Goal: Information Seeking & Learning: Compare options

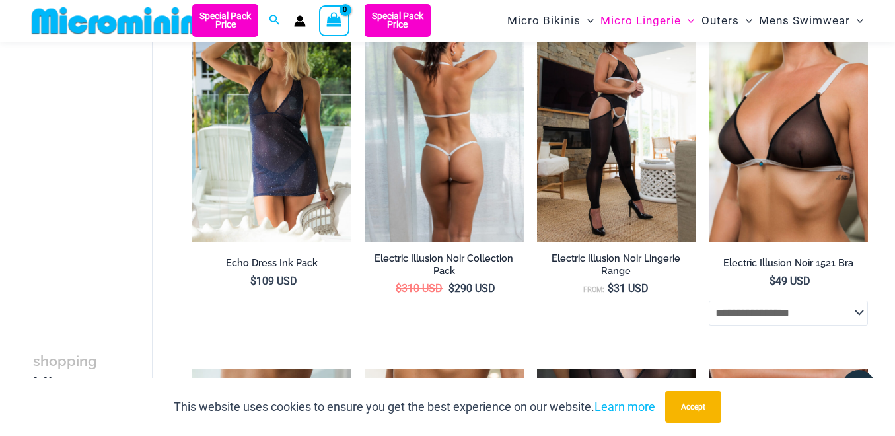
scroll to position [1359, 0]
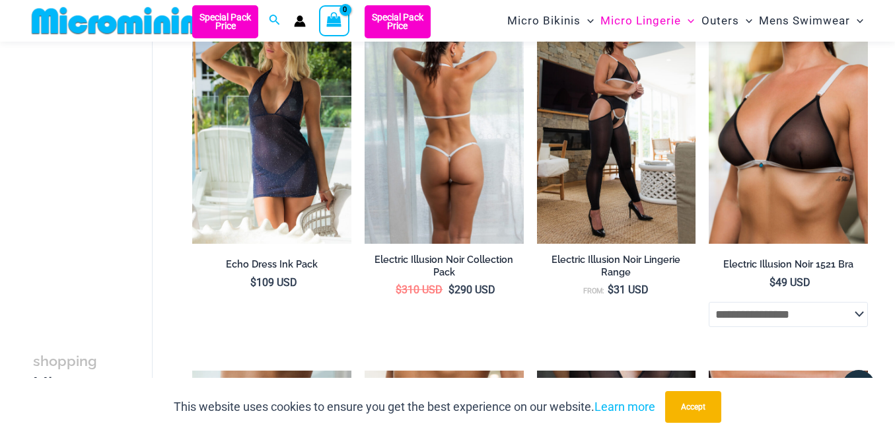
click at [463, 161] on img at bounding box center [444, 124] width 159 height 239
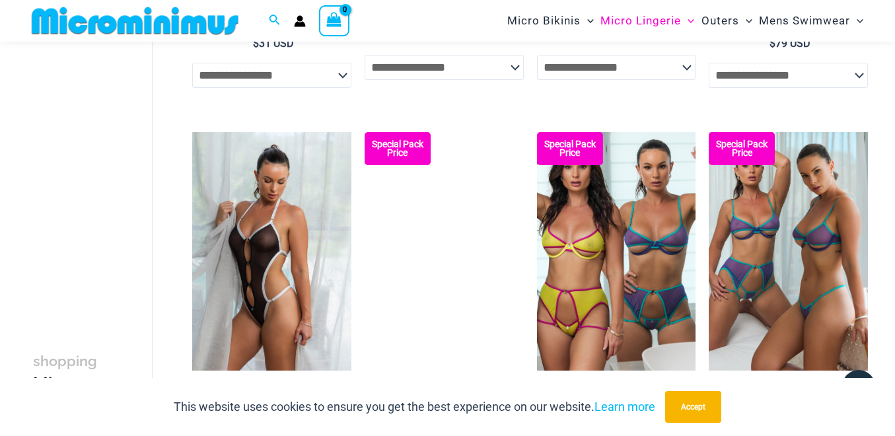
scroll to position [1973, 0]
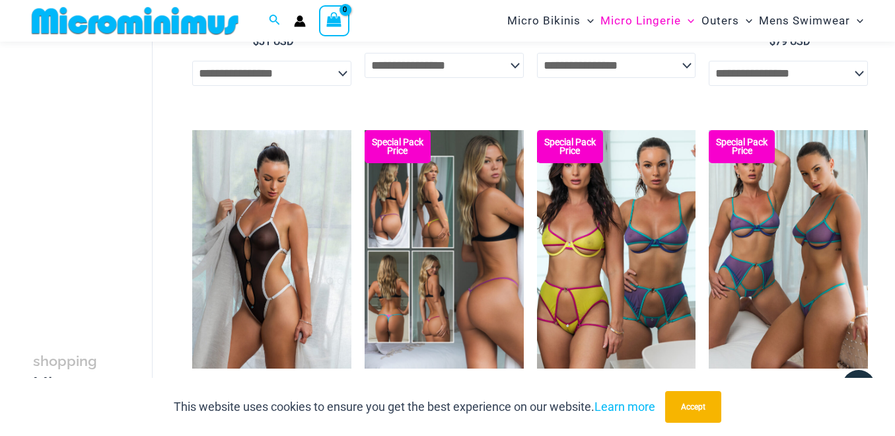
click at [433, 223] on img at bounding box center [444, 249] width 159 height 239
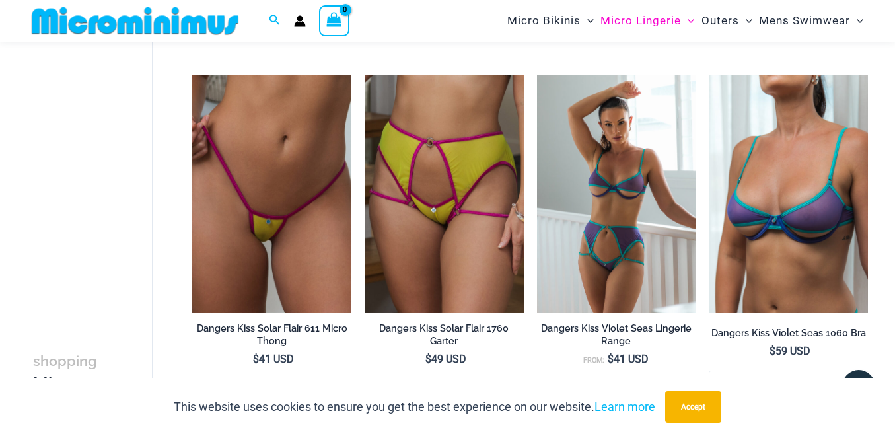
scroll to position [2776, 0]
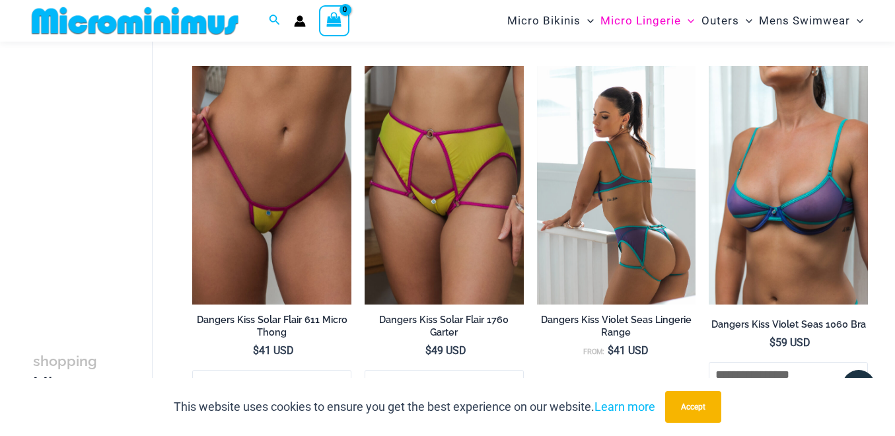
click at [641, 270] on img at bounding box center [616, 185] width 159 height 239
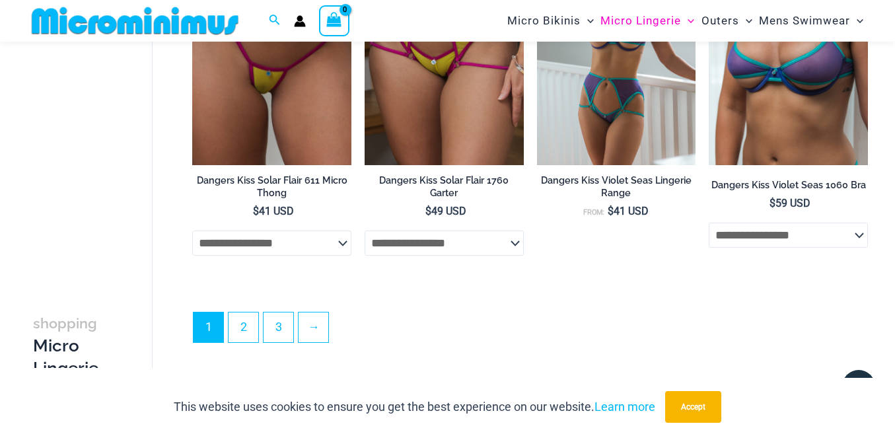
scroll to position [2897, 0]
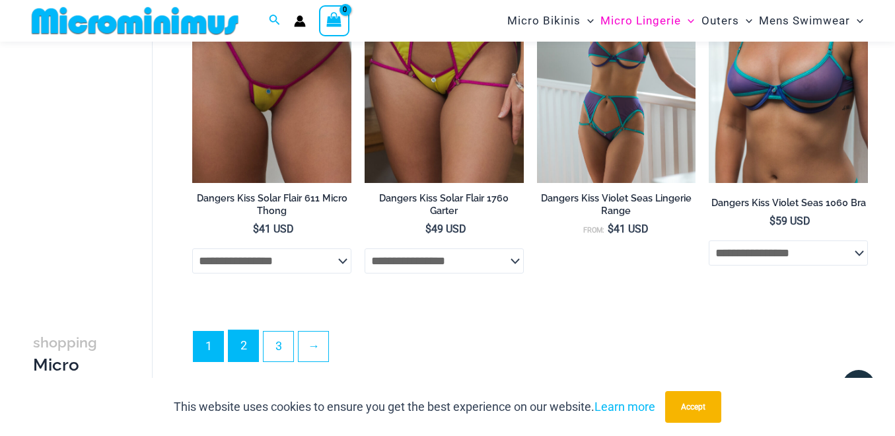
click at [240, 347] on link "2" at bounding box center [244, 345] width 30 height 31
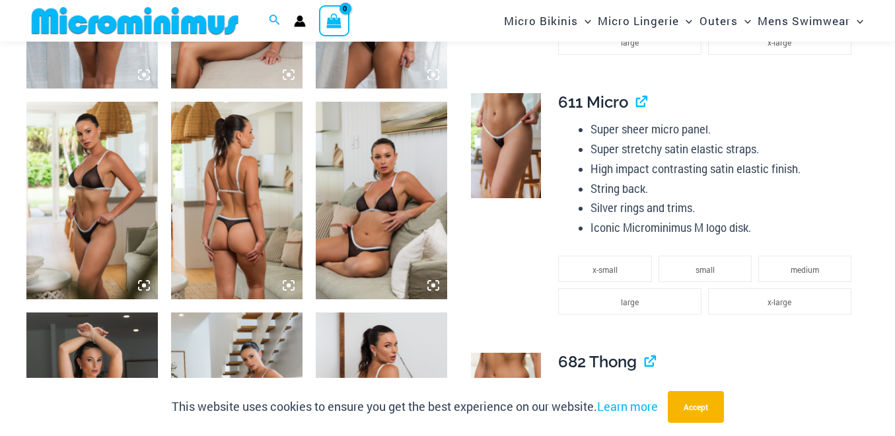
scroll to position [891, 0]
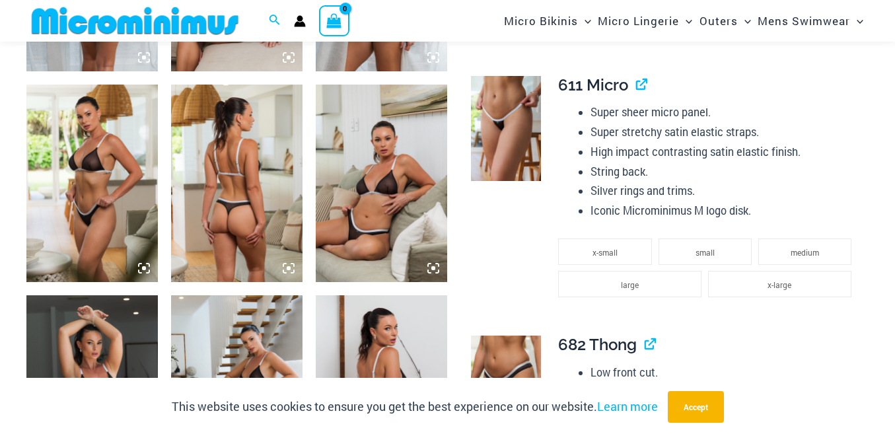
click at [365, 174] on img at bounding box center [382, 184] width 132 height 198
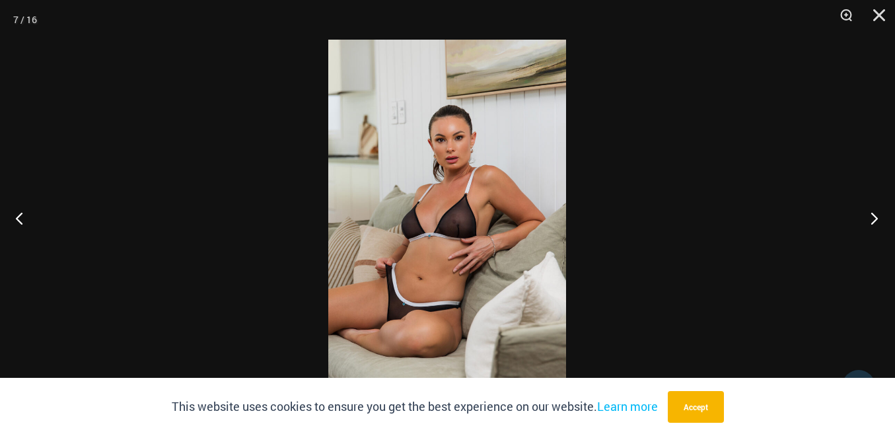
click at [880, 220] on button "Next" at bounding box center [871, 218] width 50 height 66
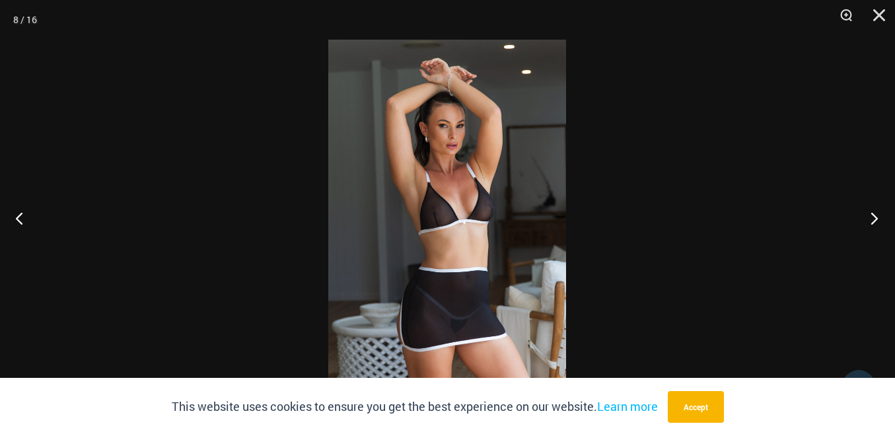
click at [880, 220] on button "Next" at bounding box center [871, 218] width 50 height 66
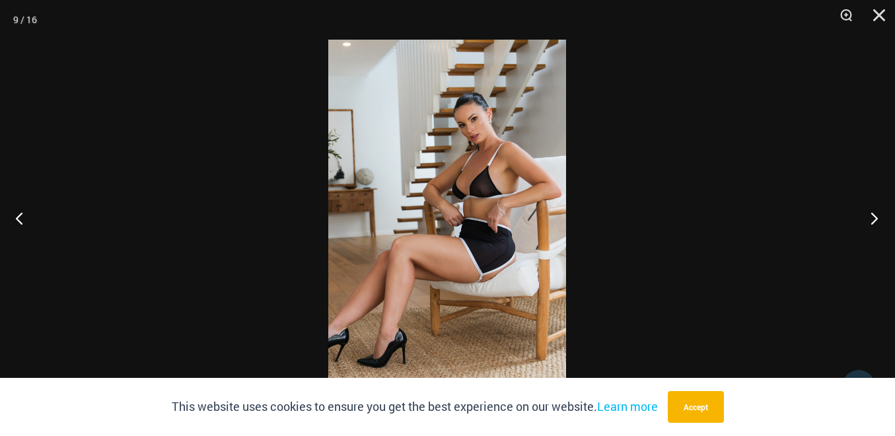
click at [880, 220] on button "Next" at bounding box center [871, 218] width 50 height 66
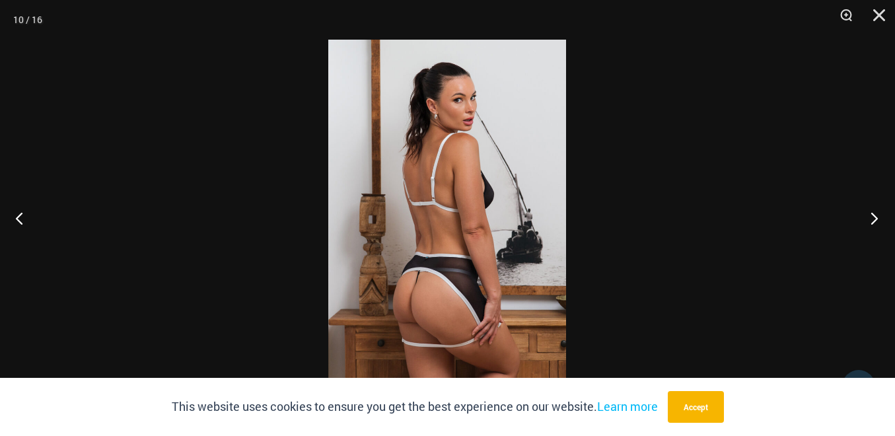
click at [880, 220] on button "Next" at bounding box center [871, 218] width 50 height 66
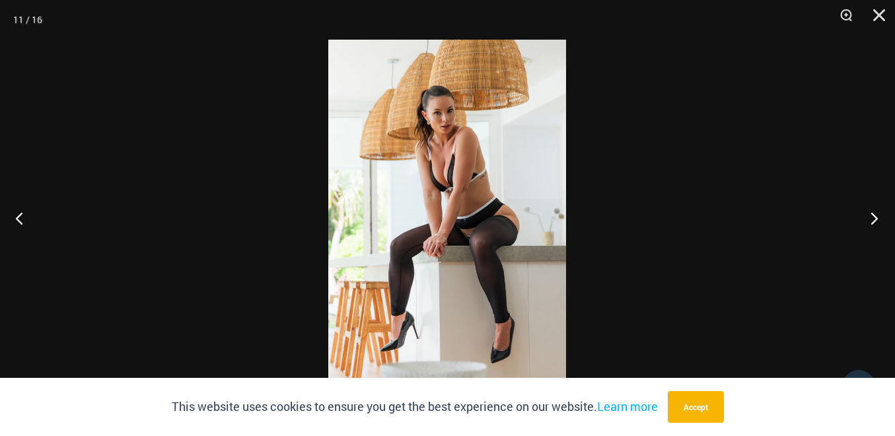
click at [880, 220] on button "Next" at bounding box center [871, 218] width 50 height 66
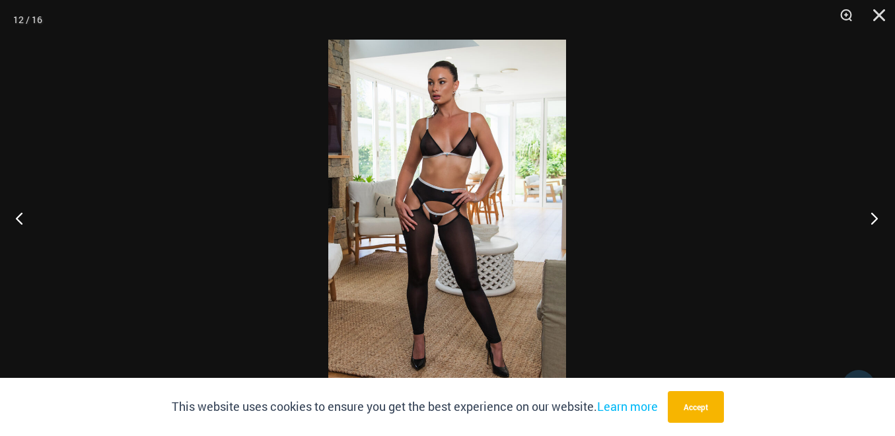
click at [880, 220] on button "Next" at bounding box center [871, 218] width 50 height 66
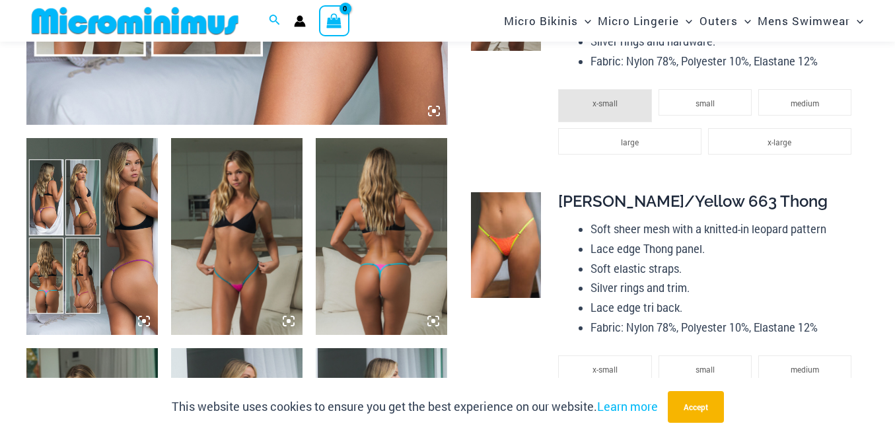
scroll to position [648, 0]
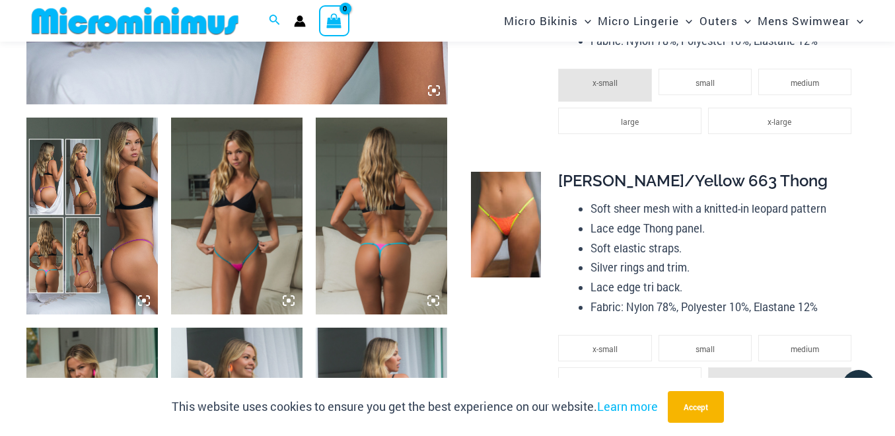
click at [114, 243] on img at bounding box center [92, 217] width 132 height 198
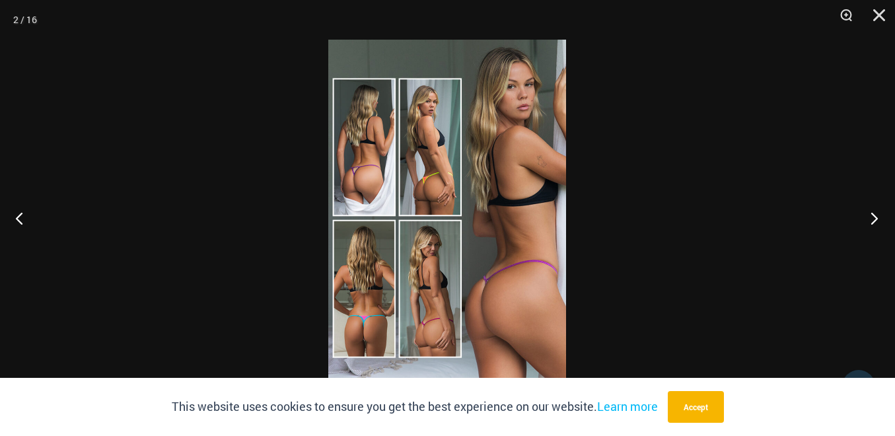
click at [874, 221] on button "Next" at bounding box center [871, 218] width 50 height 66
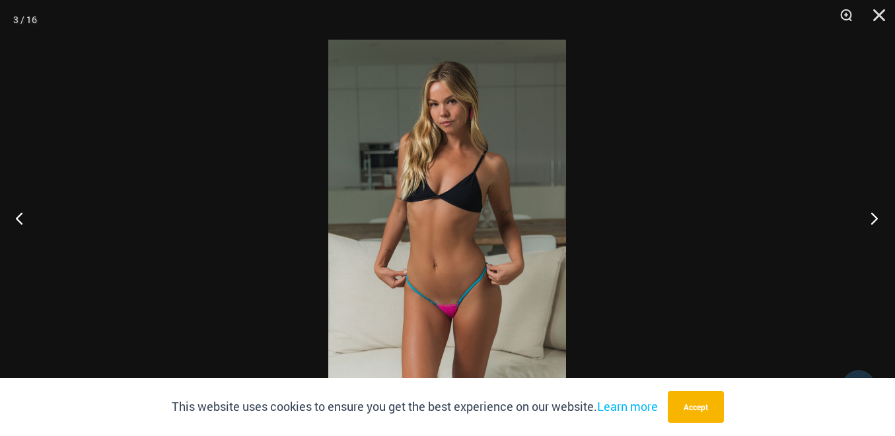
click at [874, 221] on button "Next" at bounding box center [871, 218] width 50 height 66
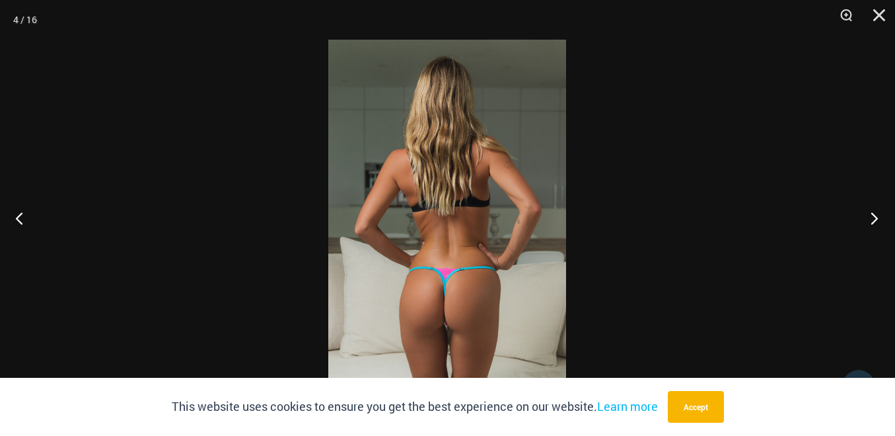
click at [874, 221] on button "Next" at bounding box center [871, 218] width 50 height 66
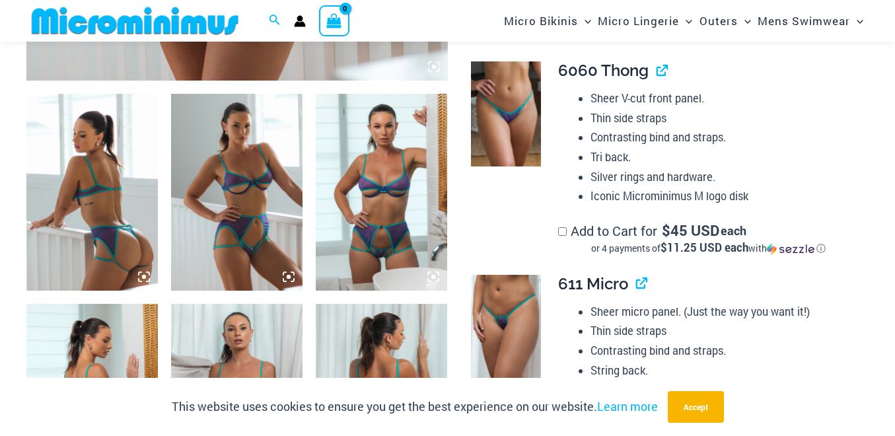
scroll to position [708, 0]
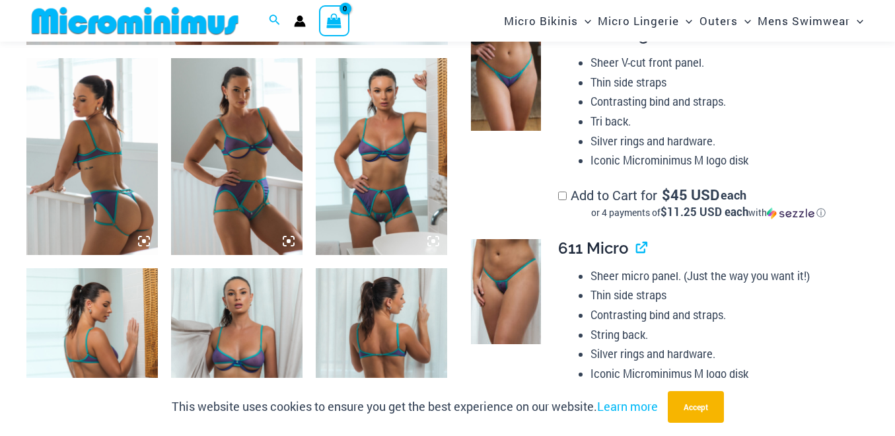
click at [90, 170] on img at bounding box center [92, 157] width 132 height 198
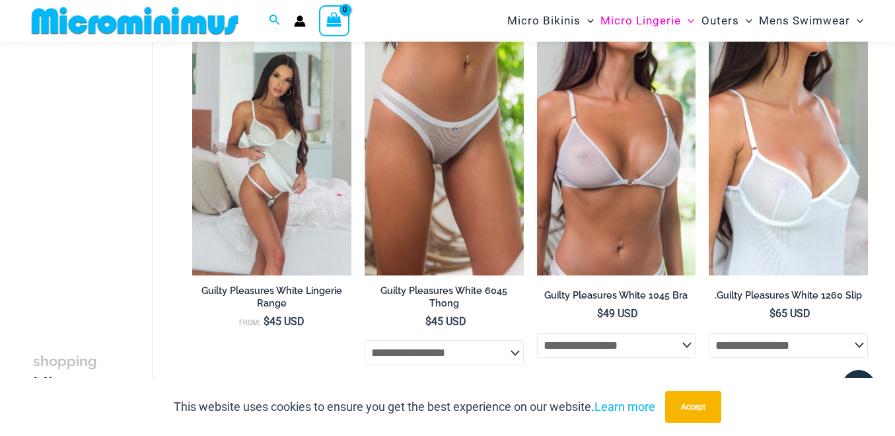
scroll to position [839, 0]
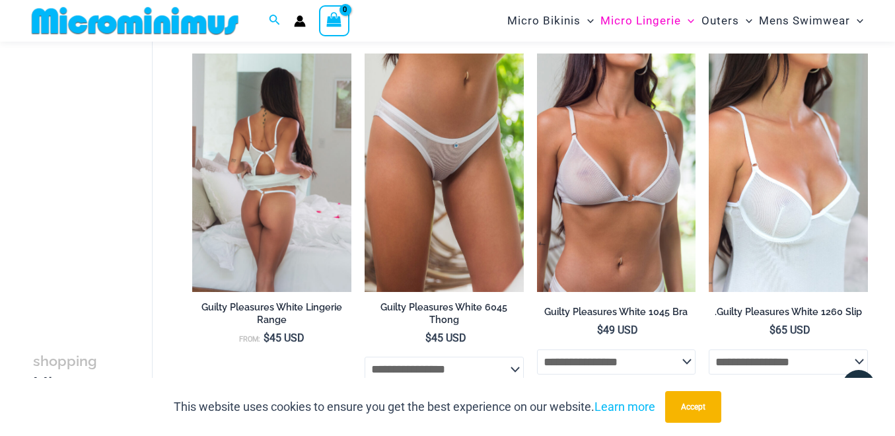
click at [279, 178] on img at bounding box center [271, 173] width 159 height 239
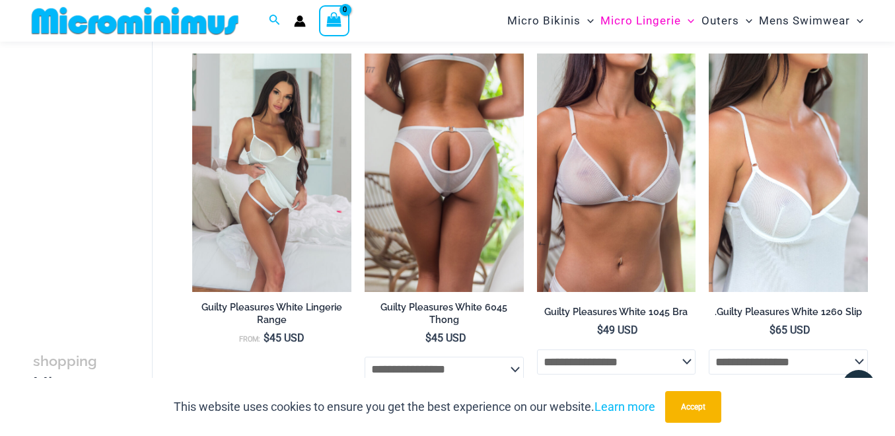
click at [454, 178] on img at bounding box center [444, 173] width 159 height 239
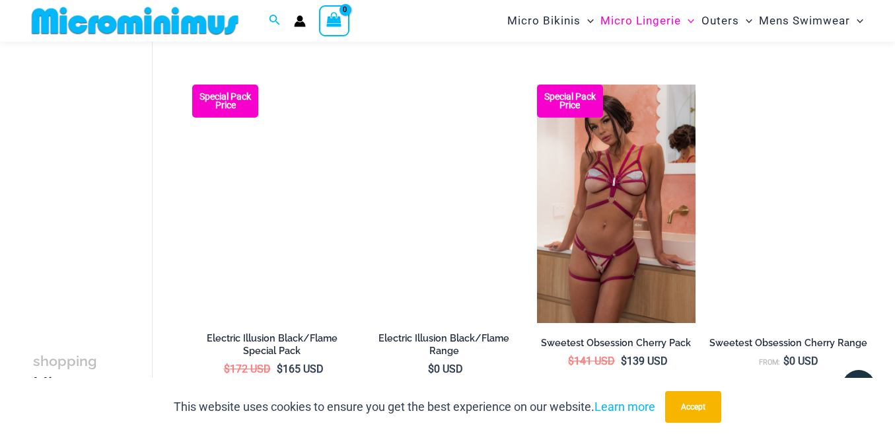
scroll to position [1500, 0]
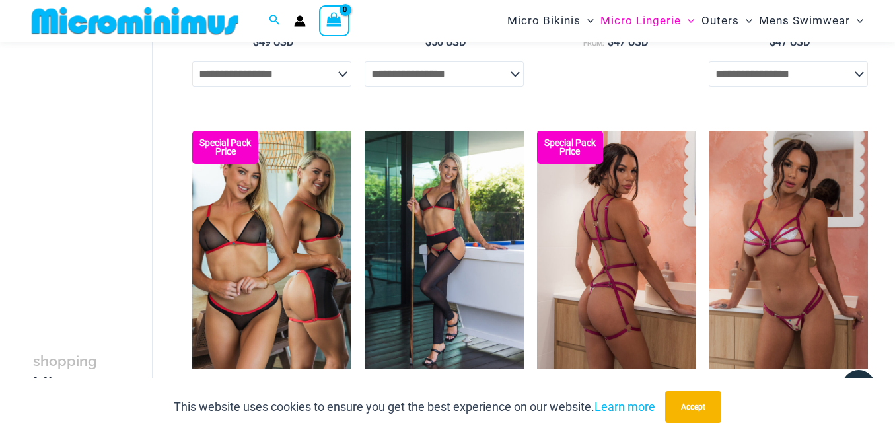
click at [582, 239] on img at bounding box center [616, 250] width 159 height 239
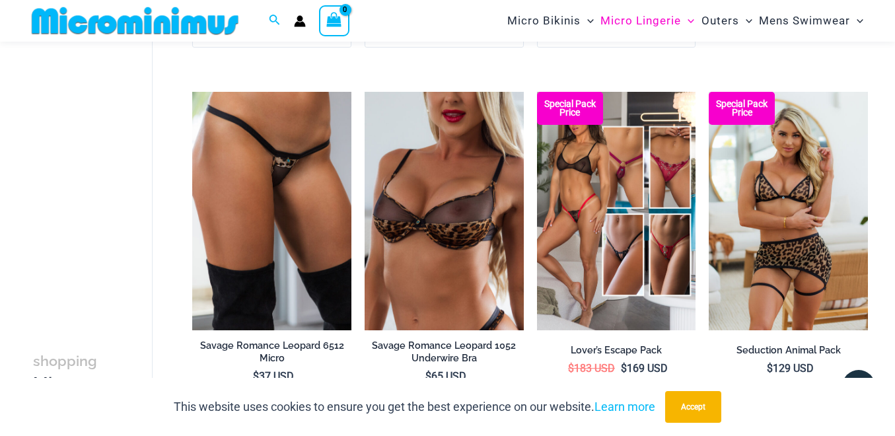
scroll to position [2256, 0]
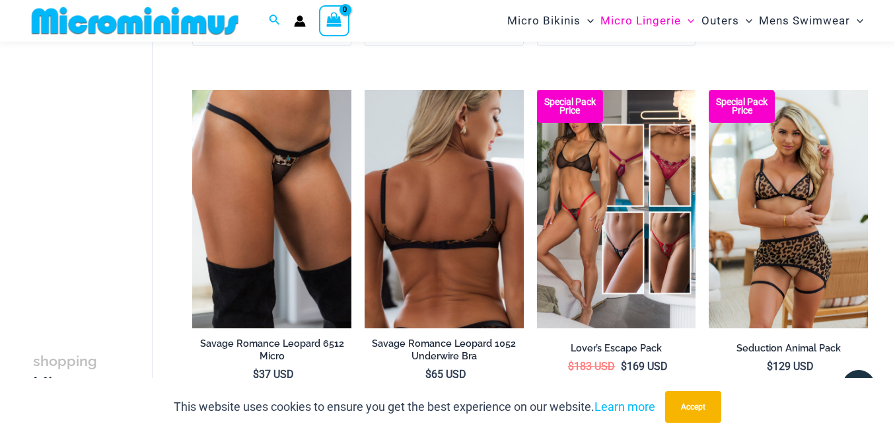
click at [467, 219] on img at bounding box center [444, 209] width 159 height 239
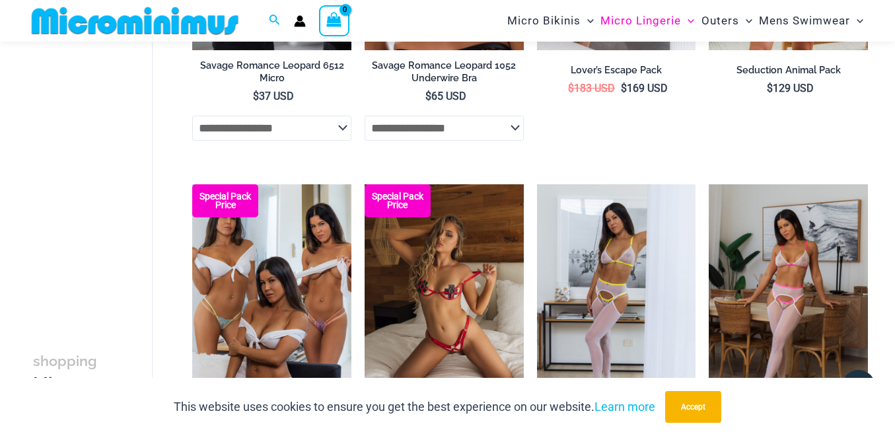
scroll to position [2680, 0]
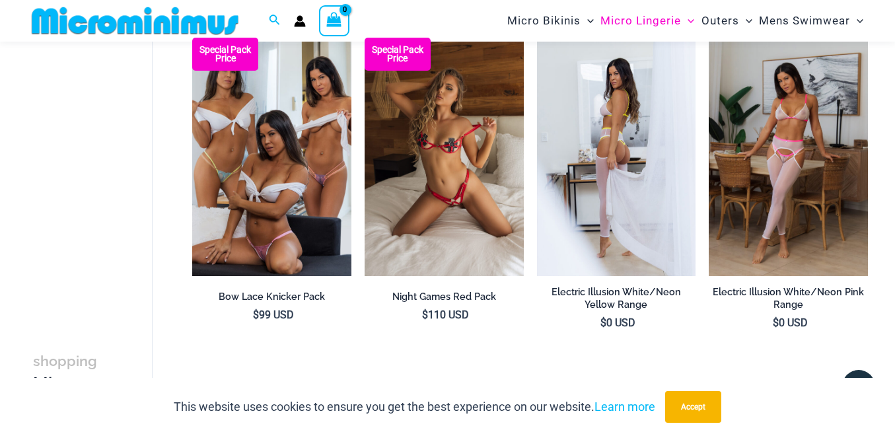
click at [624, 188] on img at bounding box center [616, 157] width 159 height 239
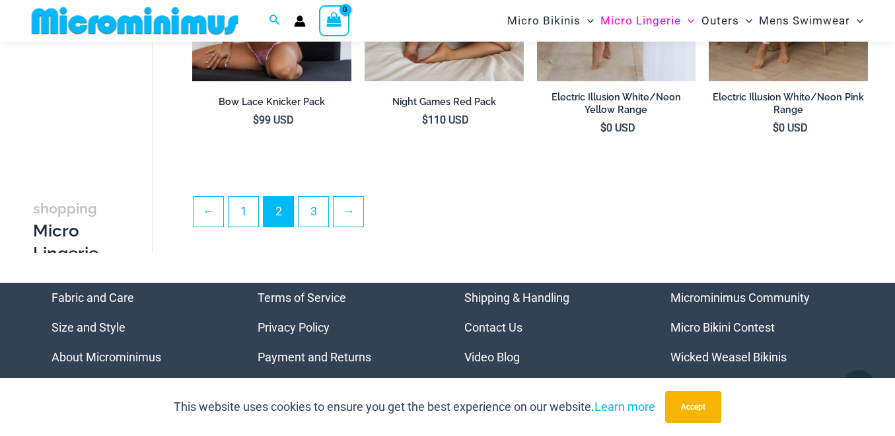
scroll to position [2733, 0]
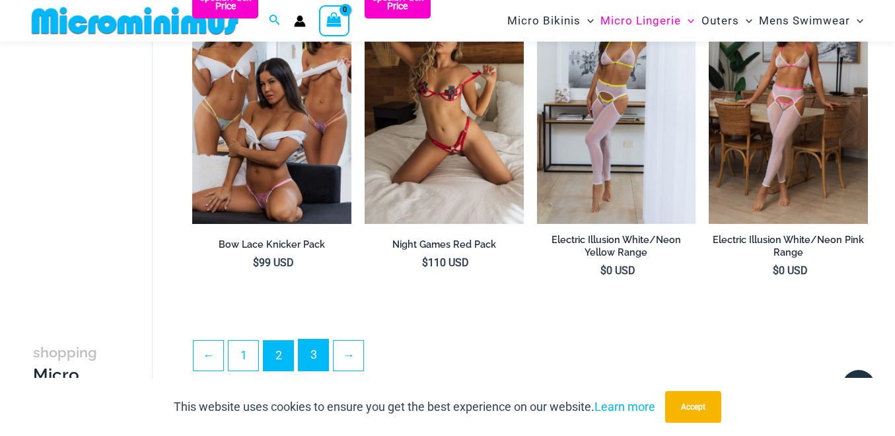
click at [314, 350] on link "3" at bounding box center [314, 355] width 30 height 31
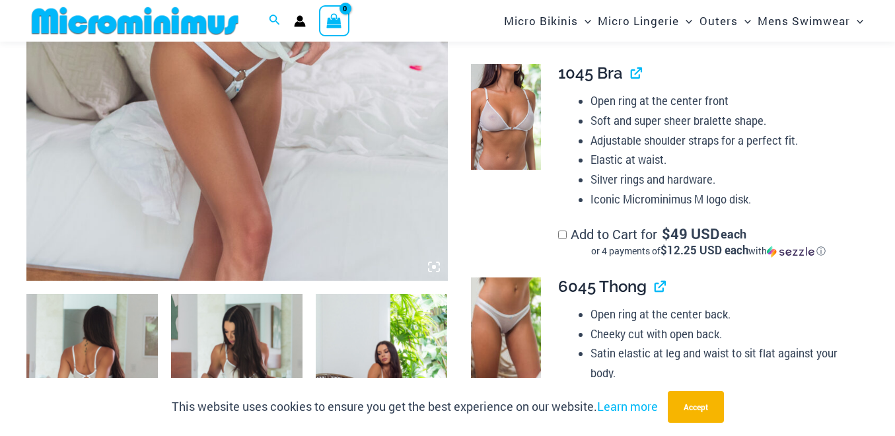
scroll to position [708, 0]
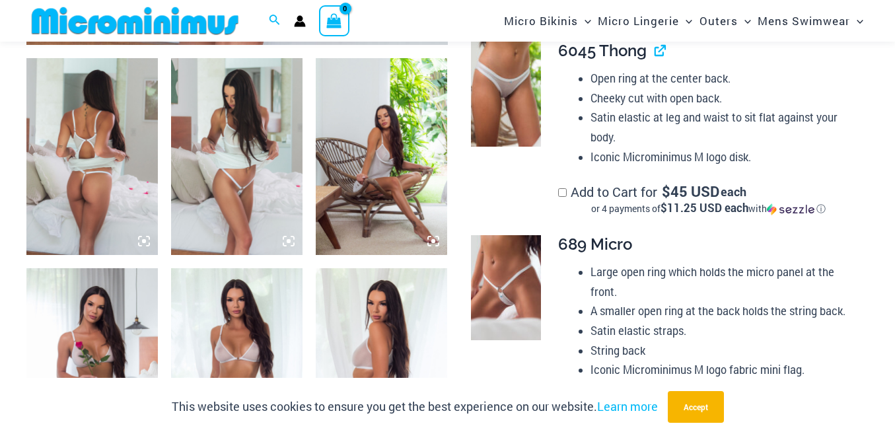
click at [100, 170] on img at bounding box center [92, 157] width 132 height 198
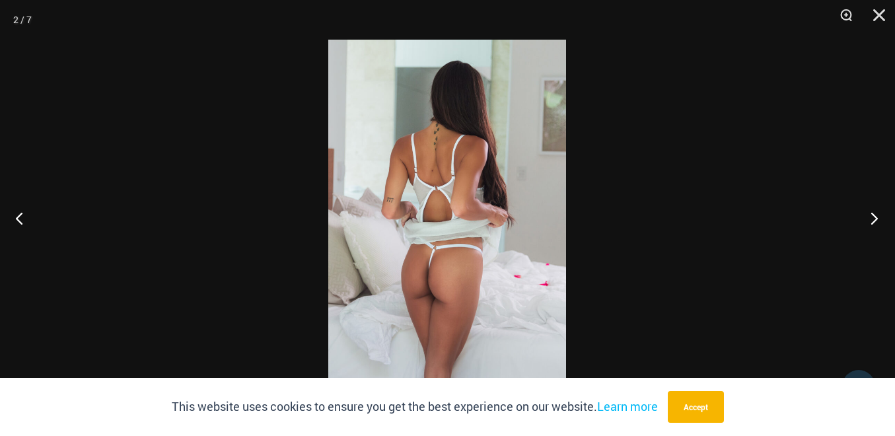
click at [873, 218] on button "Next" at bounding box center [871, 218] width 50 height 66
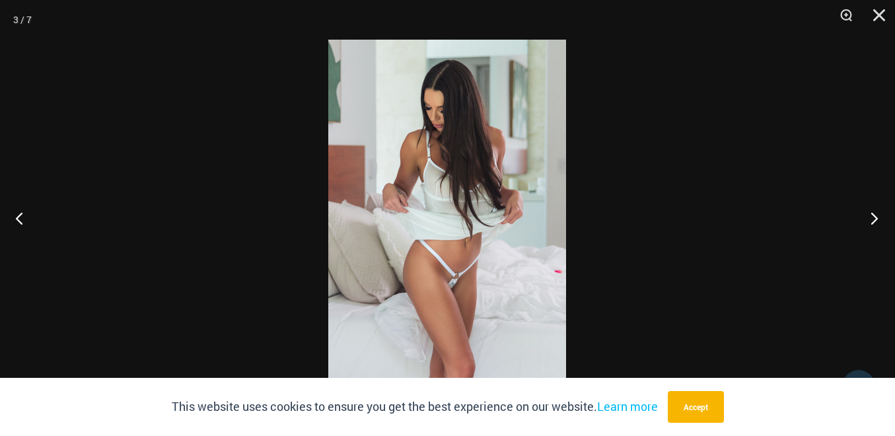
click at [873, 218] on button "Next" at bounding box center [871, 218] width 50 height 66
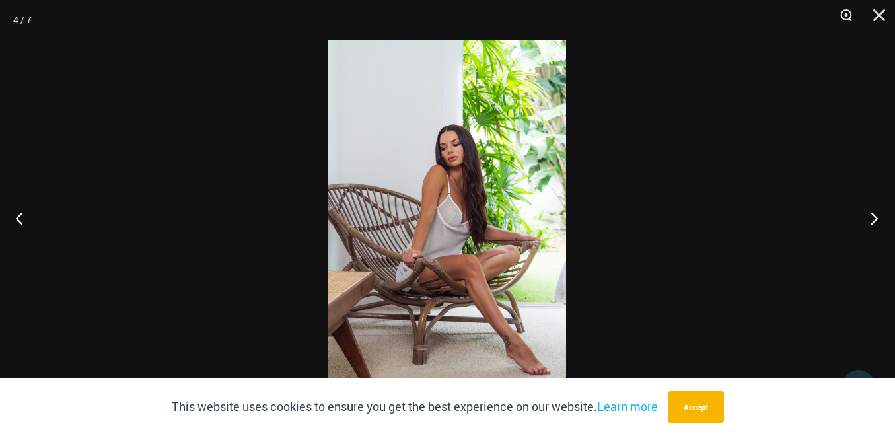
click at [873, 218] on button "Next" at bounding box center [871, 218] width 50 height 66
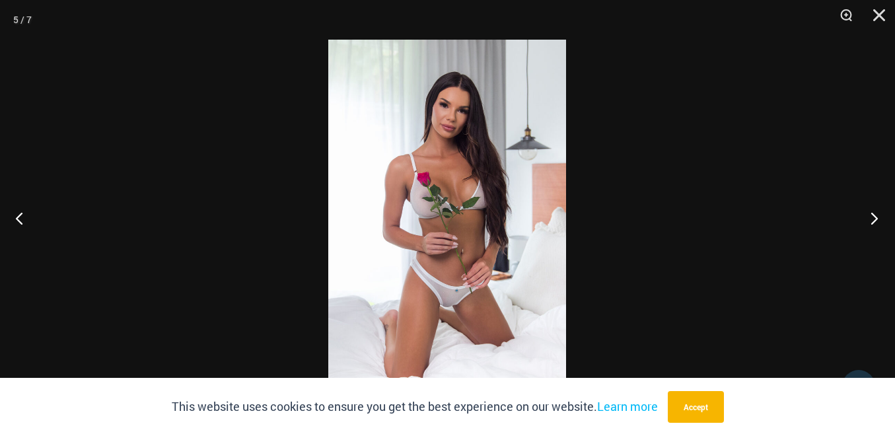
click at [873, 218] on button "Next" at bounding box center [871, 218] width 50 height 66
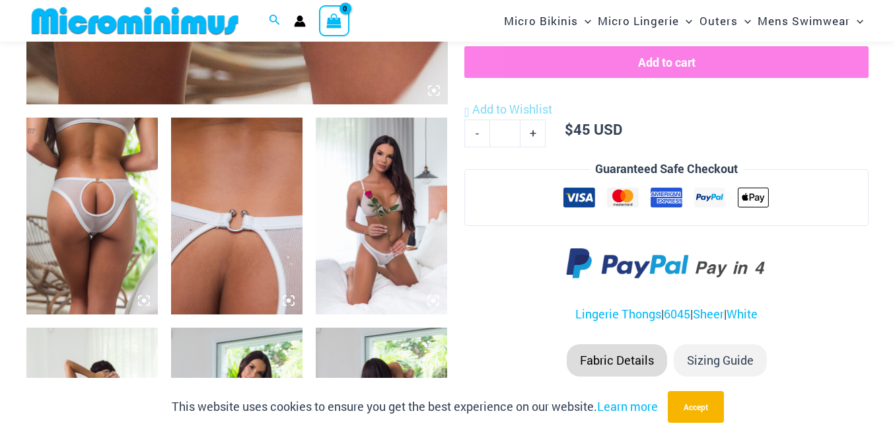
scroll to position [656, 0]
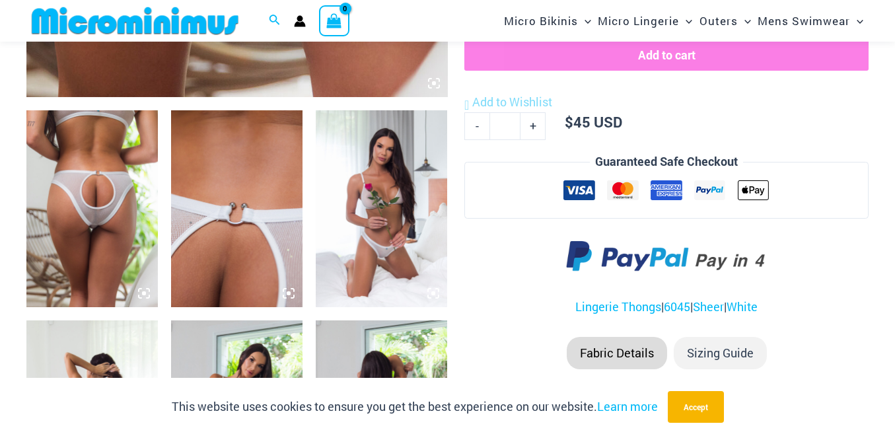
click at [112, 234] on img at bounding box center [92, 209] width 132 height 198
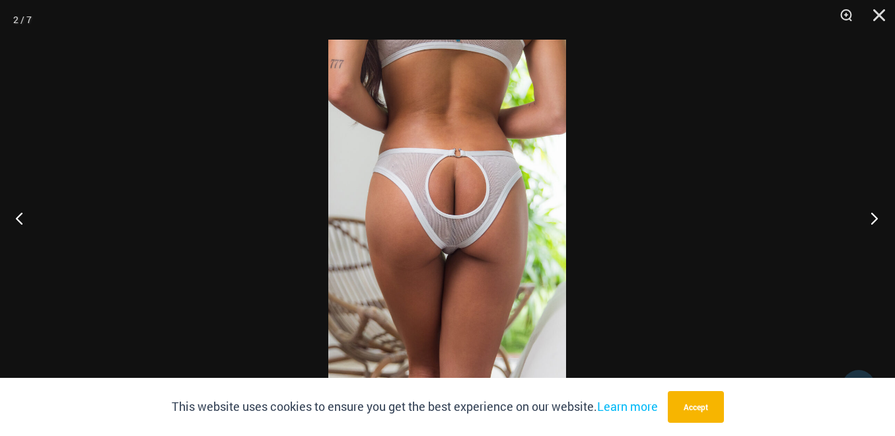
click at [878, 219] on button "Next" at bounding box center [871, 218] width 50 height 66
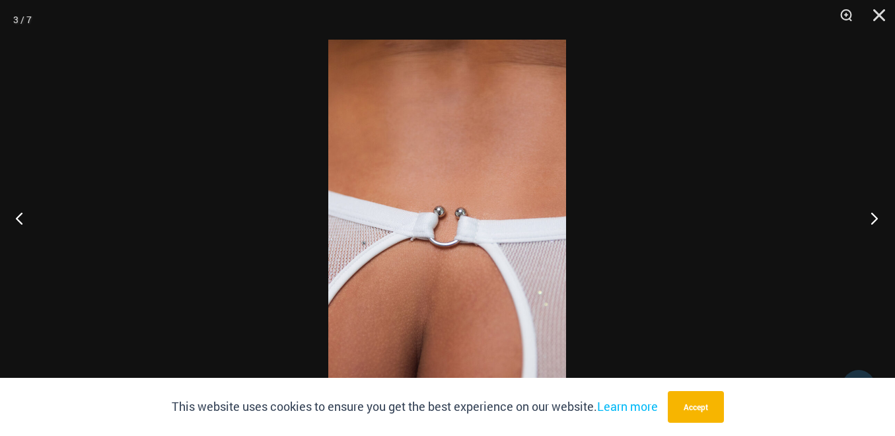
click at [878, 219] on button "Next" at bounding box center [871, 218] width 50 height 66
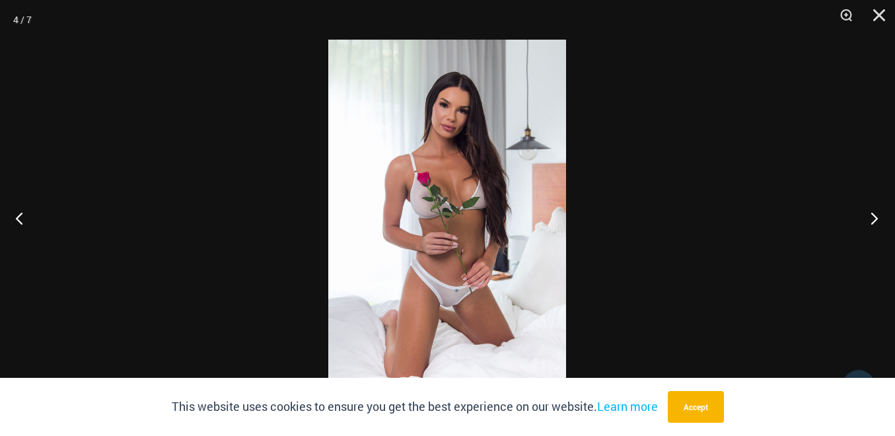
click at [878, 219] on button "Next" at bounding box center [871, 218] width 50 height 66
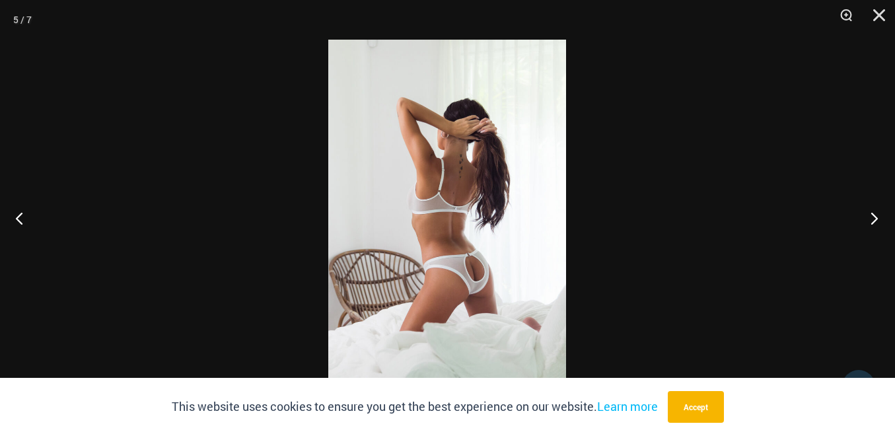
click at [878, 219] on button "Next" at bounding box center [871, 218] width 50 height 66
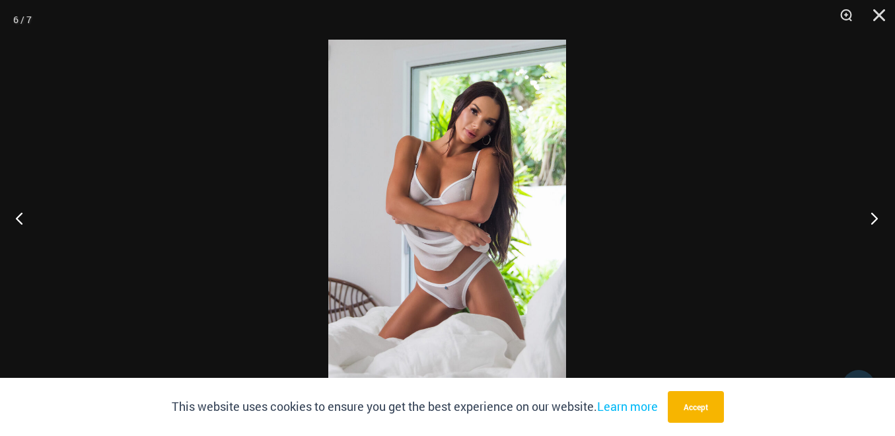
click at [878, 219] on button "Next" at bounding box center [871, 218] width 50 height 66
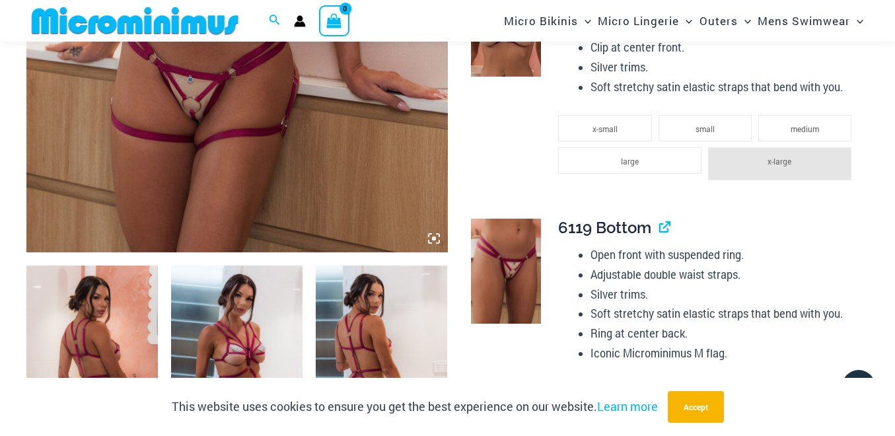
scroll to position [271, 0]
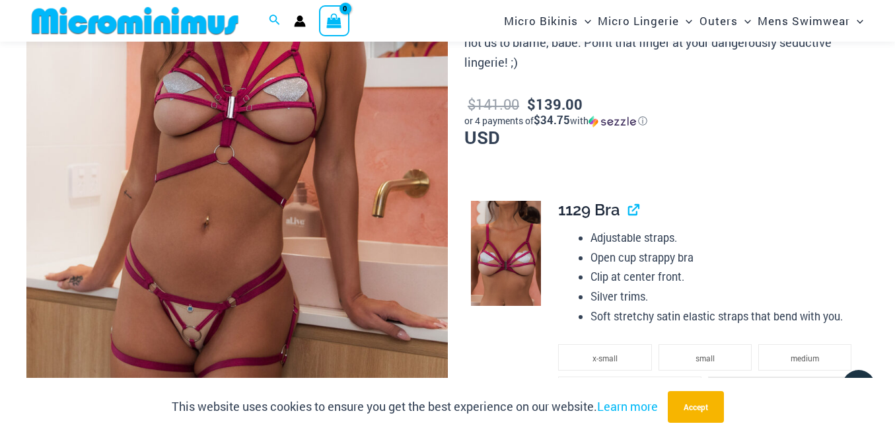
click at [414, 233] on img at bounding box center [237, 165] width 422 height 632
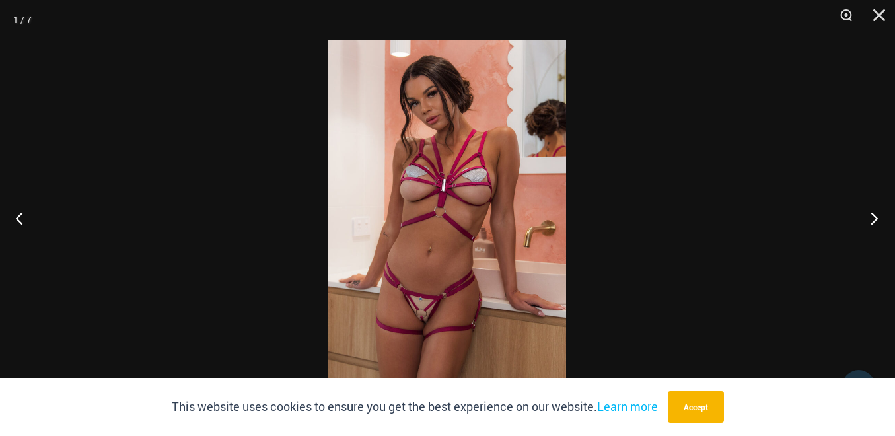
click at [876, 220] on button "Next" at bounding box center [871, 218] width 50 height 66
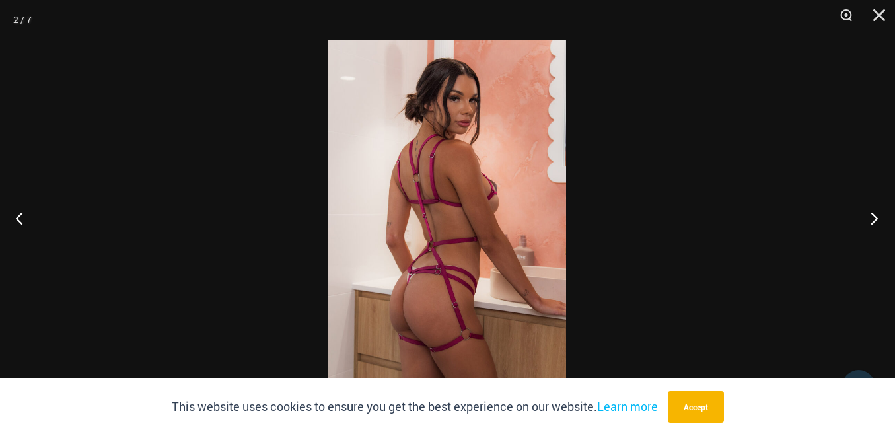
click at [876, 220] on button "Next" at bounding box center [871, 218] width 50 height 66
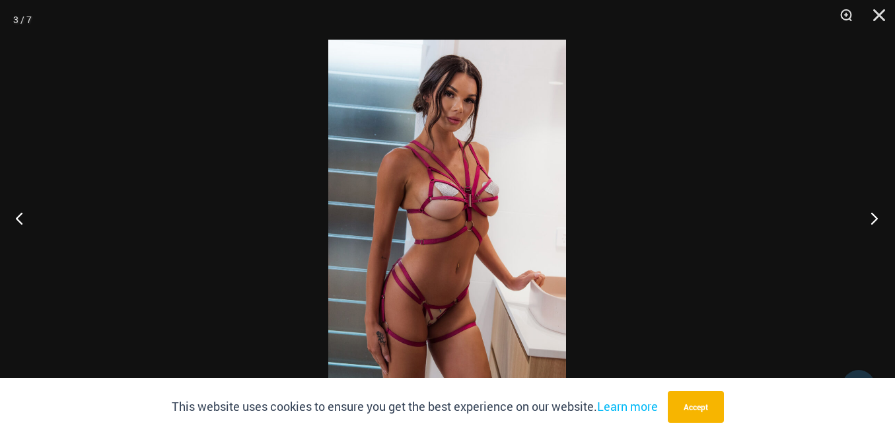
click at [876, 220] on button "Next" at bounding box center [871, 218] width 50 height 66
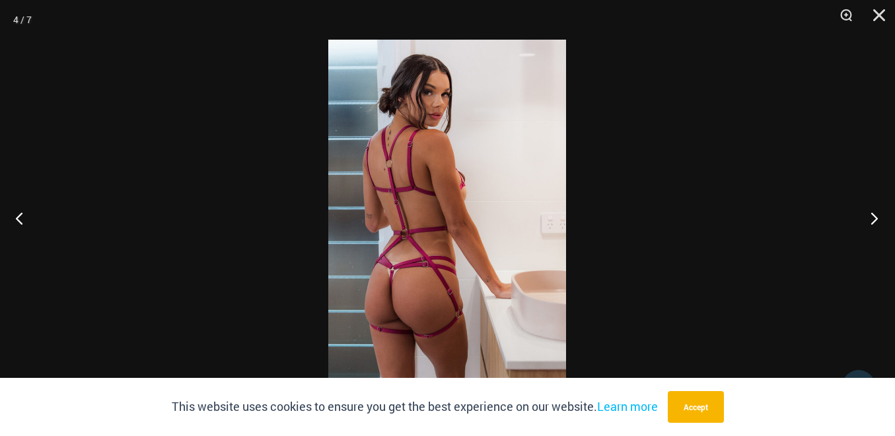
click at [876, 220] on button "Next" at bounding box center [871, 218] width 50 height 66
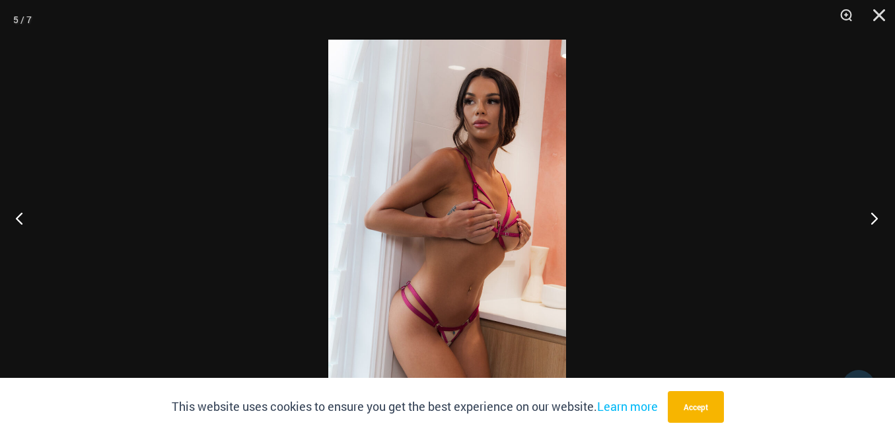
click at [876, 220] on button "Next" at bounding box center [871, 218] width 50 height 66
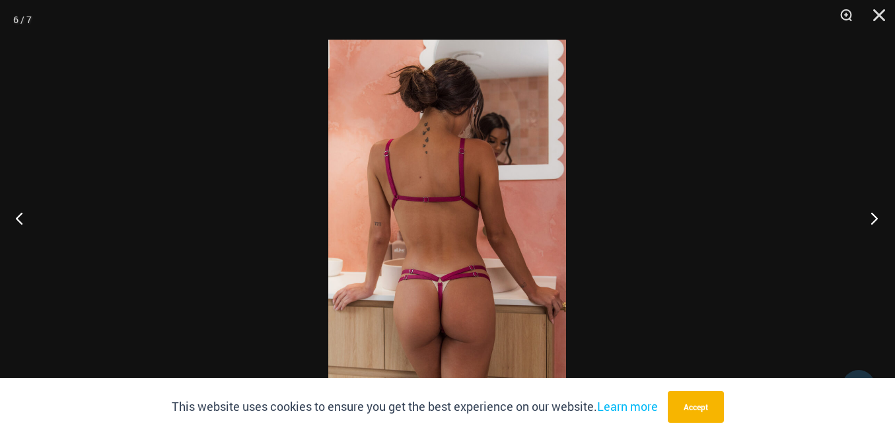
click at [876, 220] on button "Next" at bounding box center [871, 218] width 50 height 66
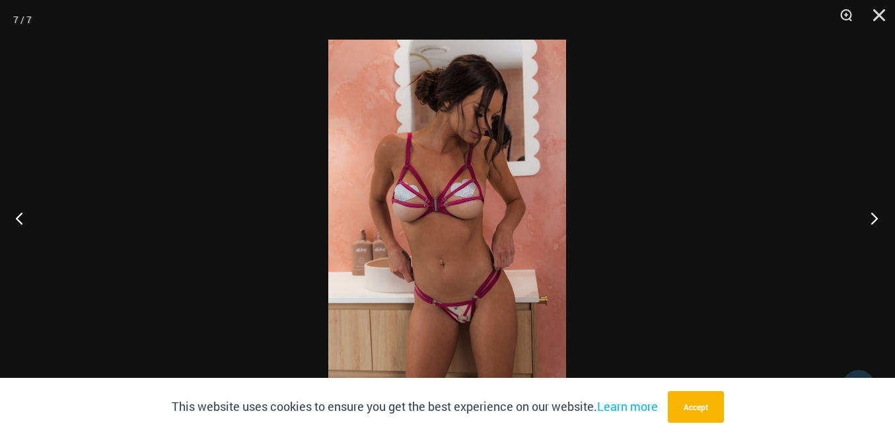
click at [876, 220] on button "Next" at bounding box center [871, 218] width 50 height 66
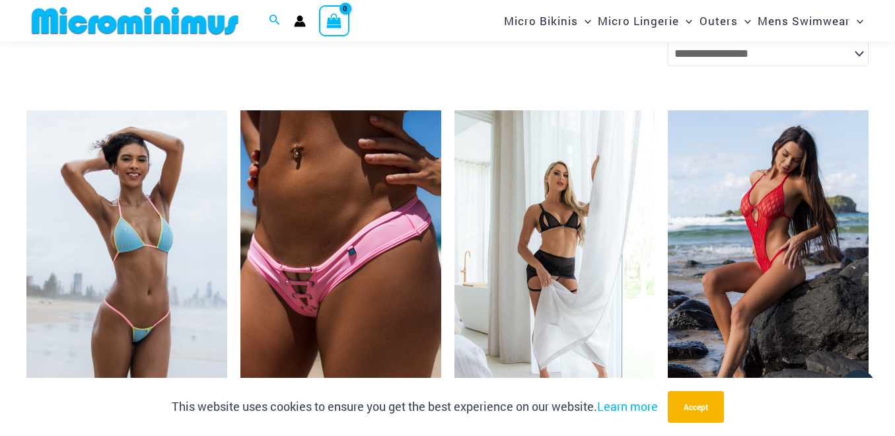
scroll to position [2725, 0]
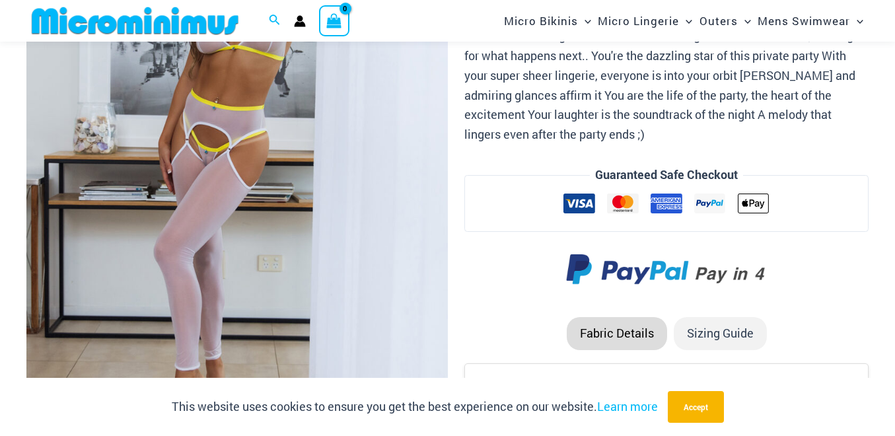
scroll to position [271, 0]
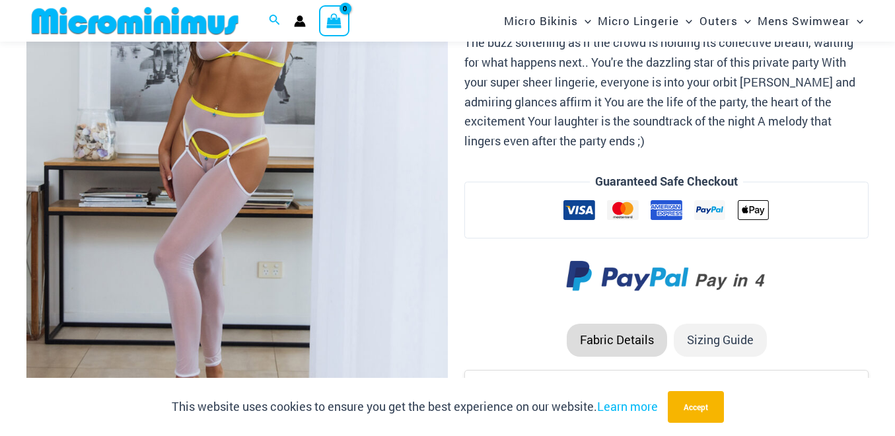
click at [294, 266] on img at bounding box center [237, 165] width 422 height 632
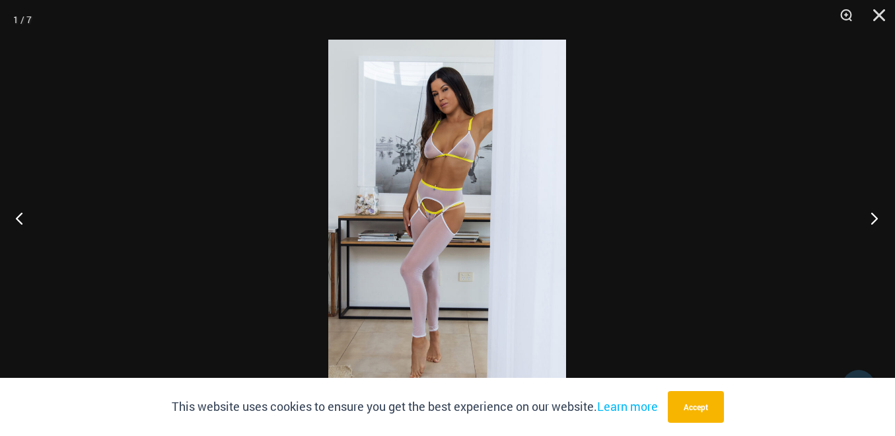
click at [879, 220] on button "Next" at bounding box center [871, 218] width 50 height 66
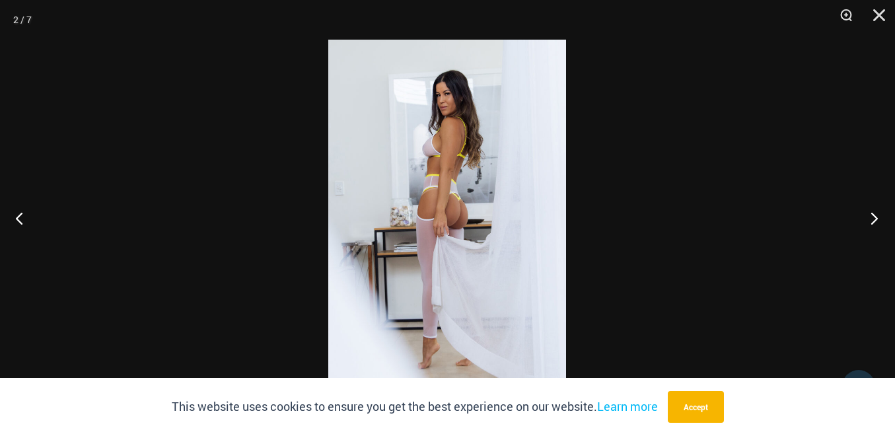
click at [879, 220] on button "Next" at bounding box center [871, 218] width 50 height 66
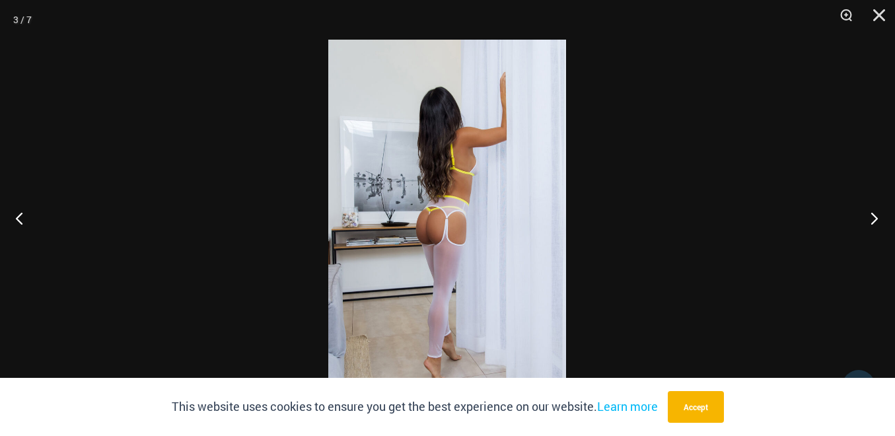
click at [879, 220] on button "Next" at bounding box center [871, 218] width 50 height 66
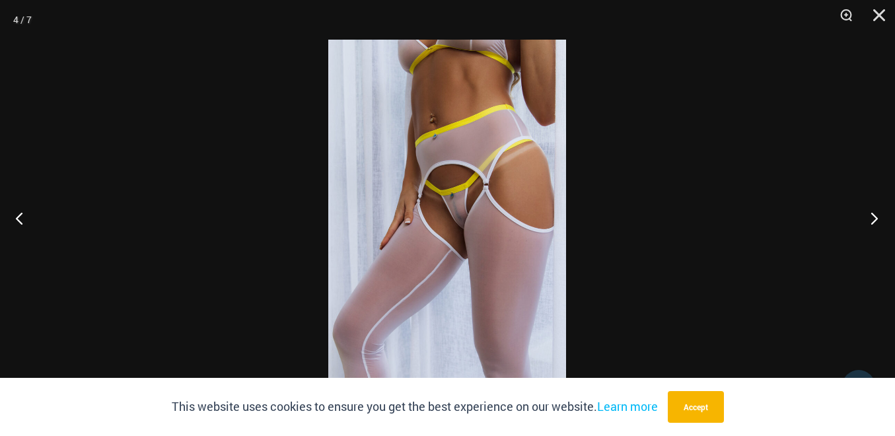
click at [877, 218] on button "Next" at bounding box center [871, 218] width 50 height 66
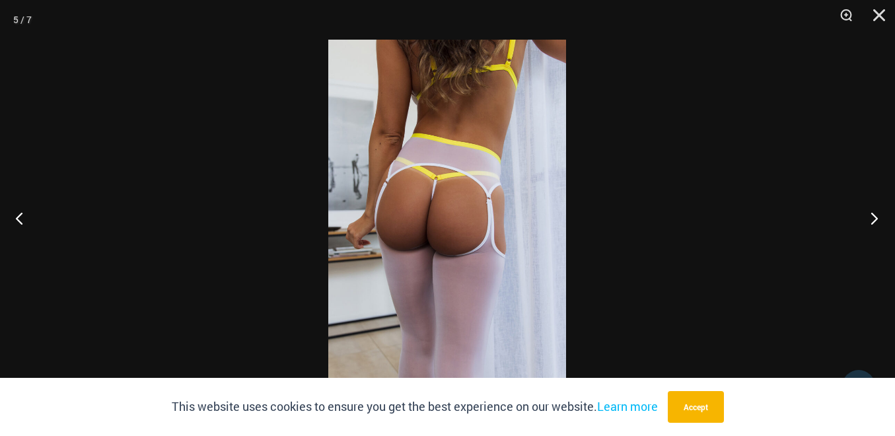
click at [877, 218] on button "Next" at bounding box center [871, 218] width 50 height 66
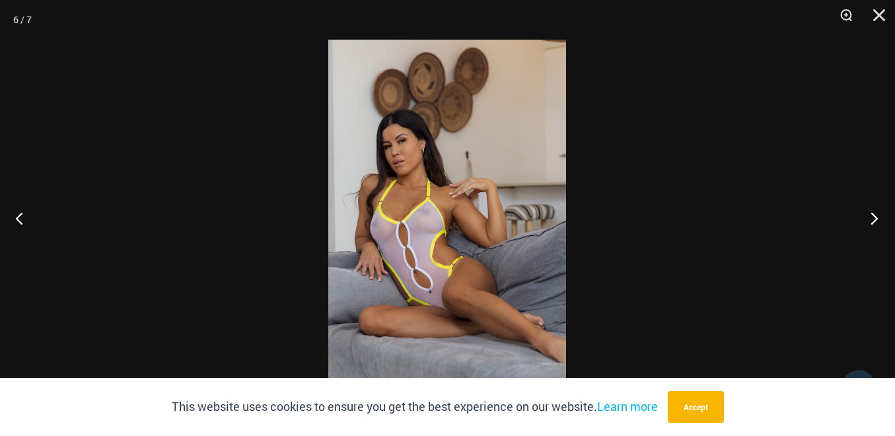
click at [877, 218] on button "Next" at bounding box center [871, 218] width 50 height 66
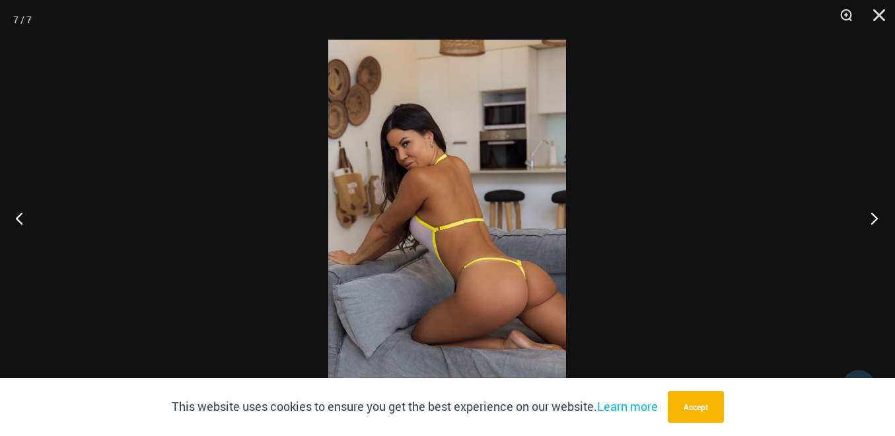
click at [877, 218] on button "Next" at bounding box center [871, 218] width 50 height 66
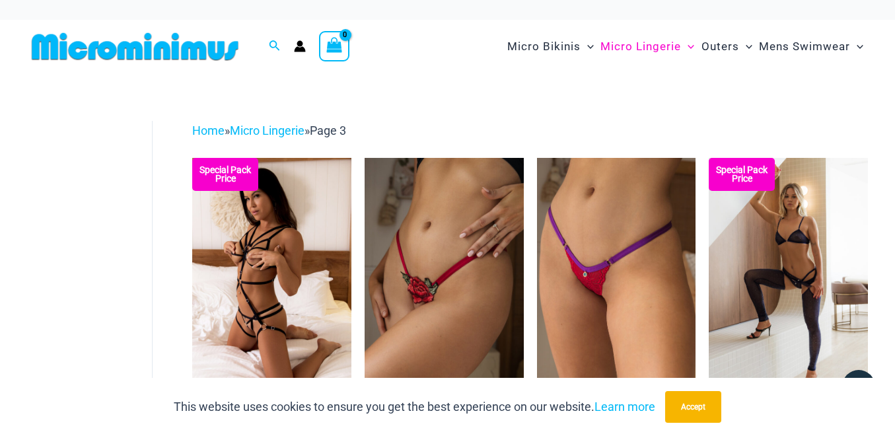
click at [138, 44] on img at bounding box center [134, 47] width 217 height 30
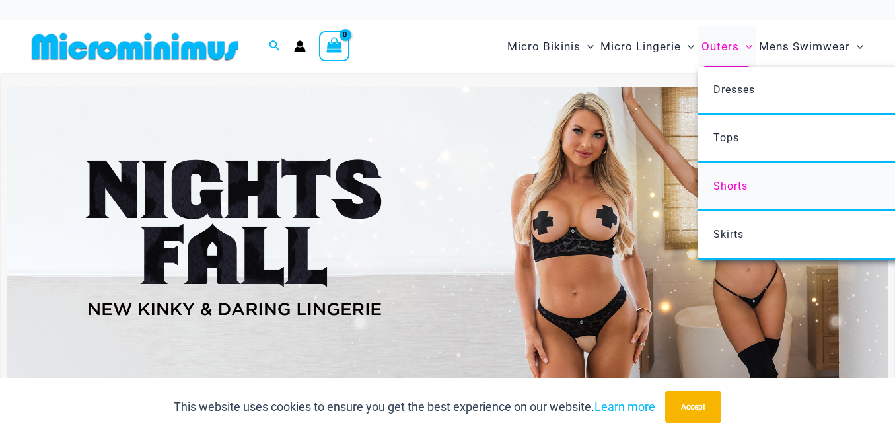
click at [731, 186] on span "Shorts" at bounding box center [731, 186] width 34 height 13
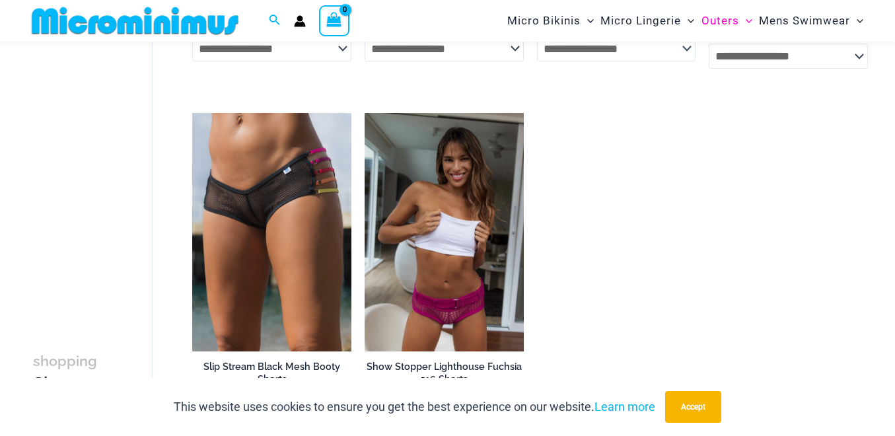
scroll to position [461, 0]
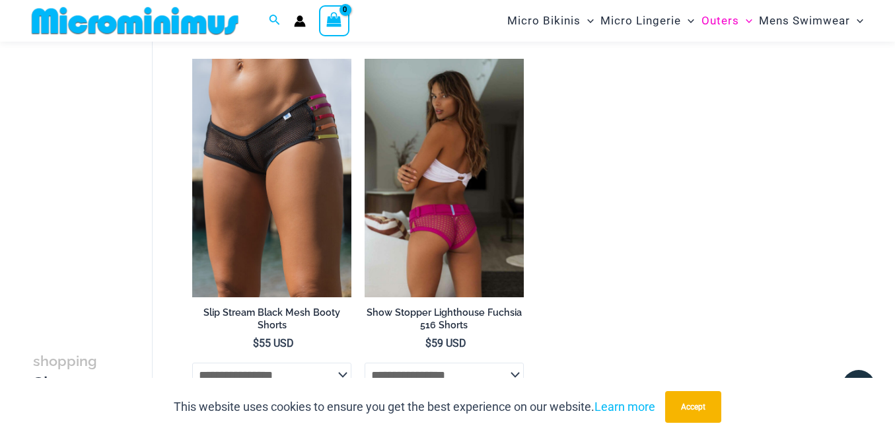
click at [453, 251] on img at bounding box center [444, 178] width 159 height 239
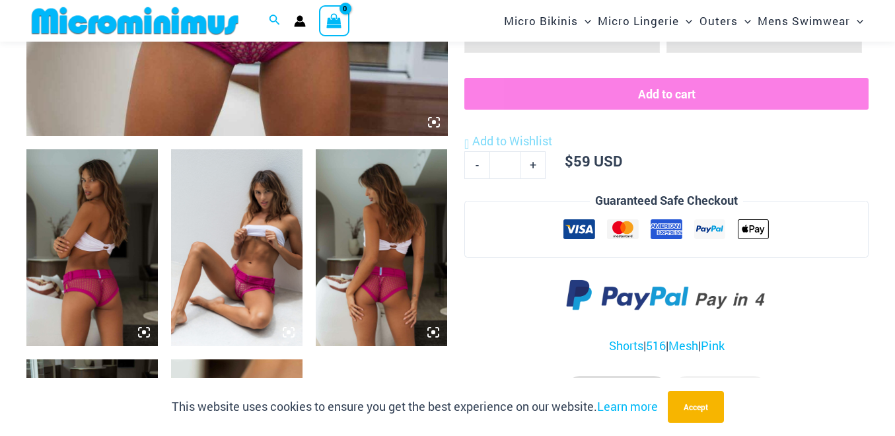
scroll to position [603, 0]
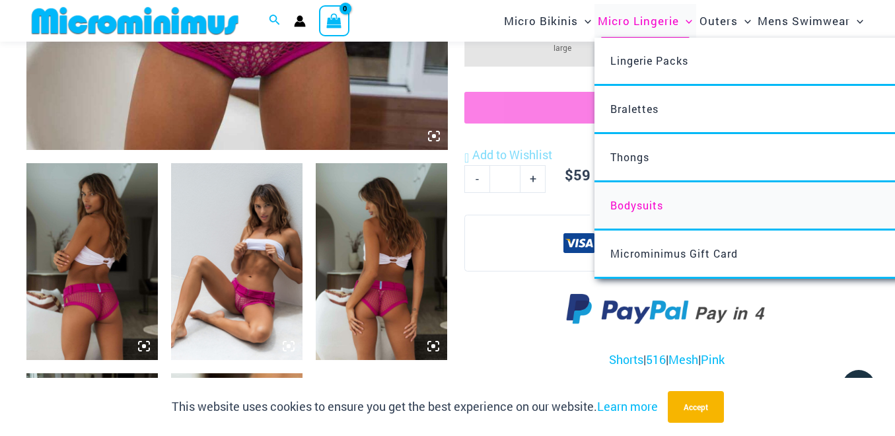
click at [625, 203] on span "Bodysuits" at bounding box center [637, 205] width 53 height 14
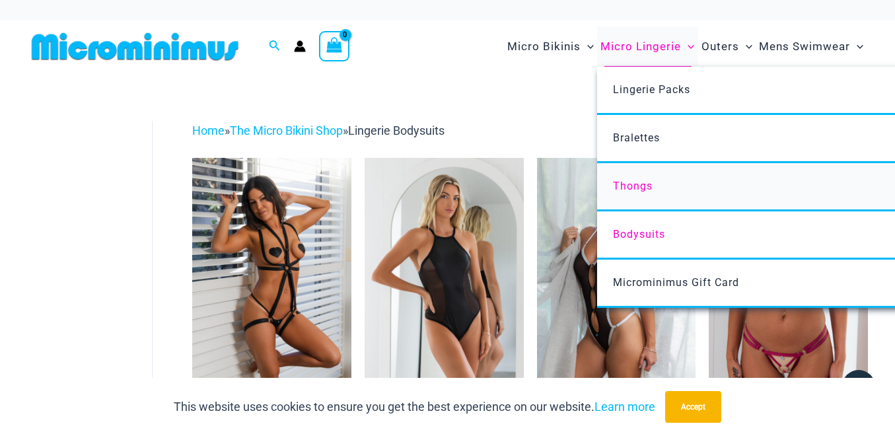
click at [637, 185] on span "Thongs" at bounding box center [633, 186] width 40 height 13
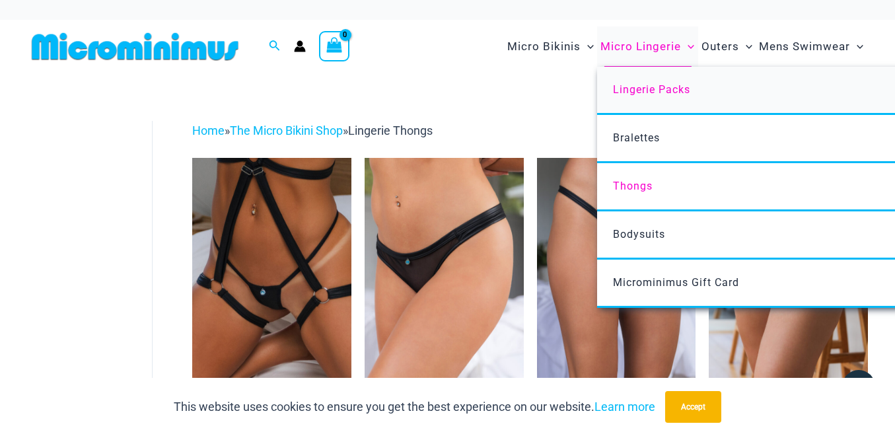
click at [623, 91] on span "Lingerie Packs" at bounding box center [651, 89] width 77 height 13
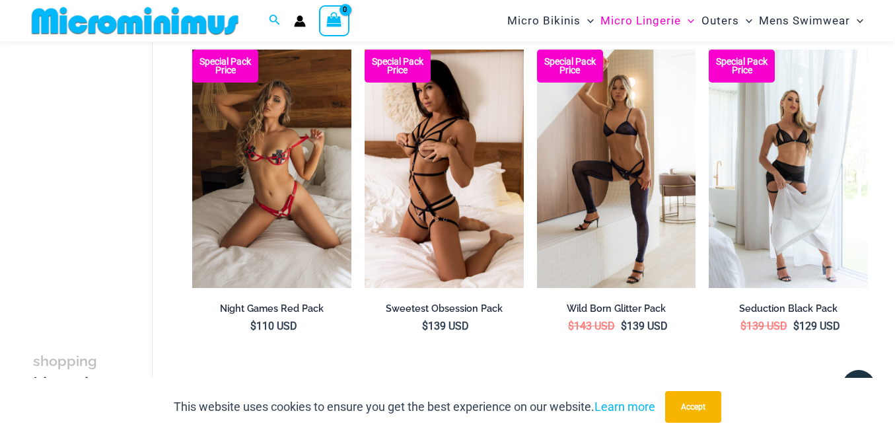
scroll to position [1452, 0]
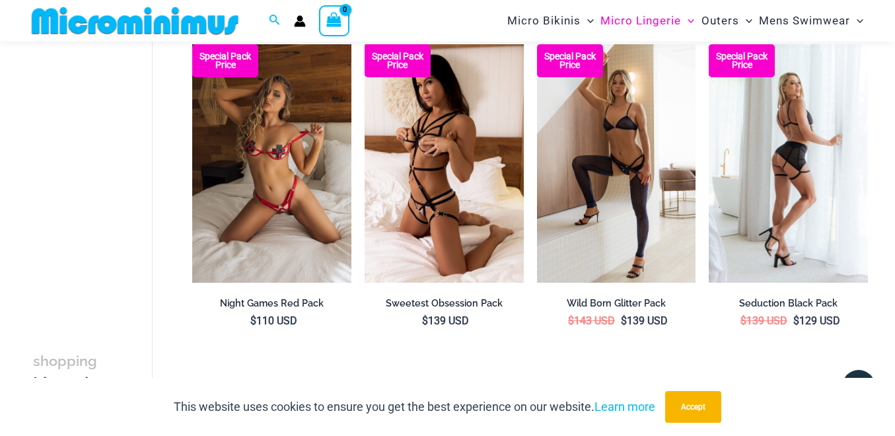
click at [768, 125] on img at bounding box center [788, 163] width 159 height 239
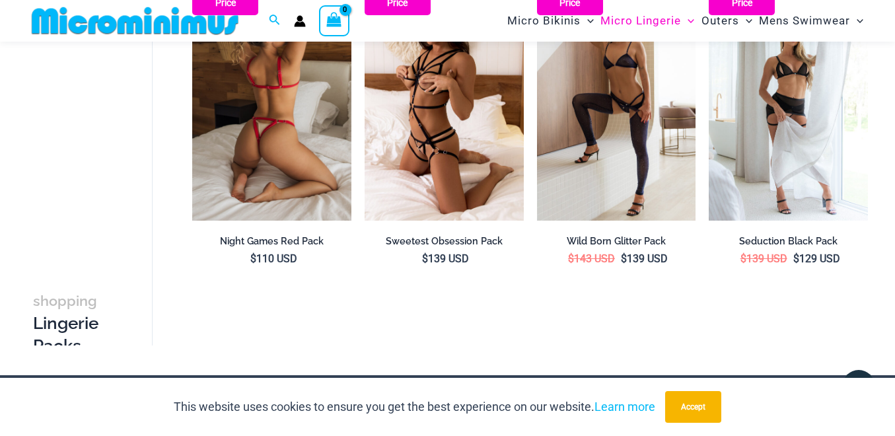
scroll to position [1278, 0]
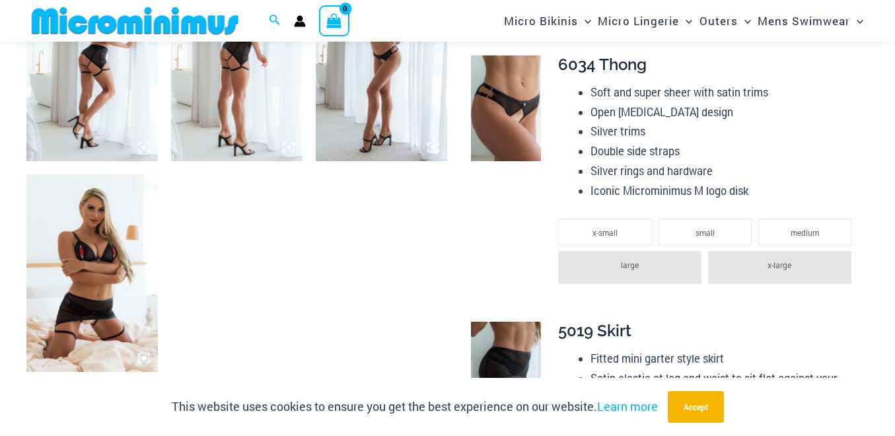
scroll to position [802, 0]
